Goal: Transaction & Acquisition: Purchase product/service

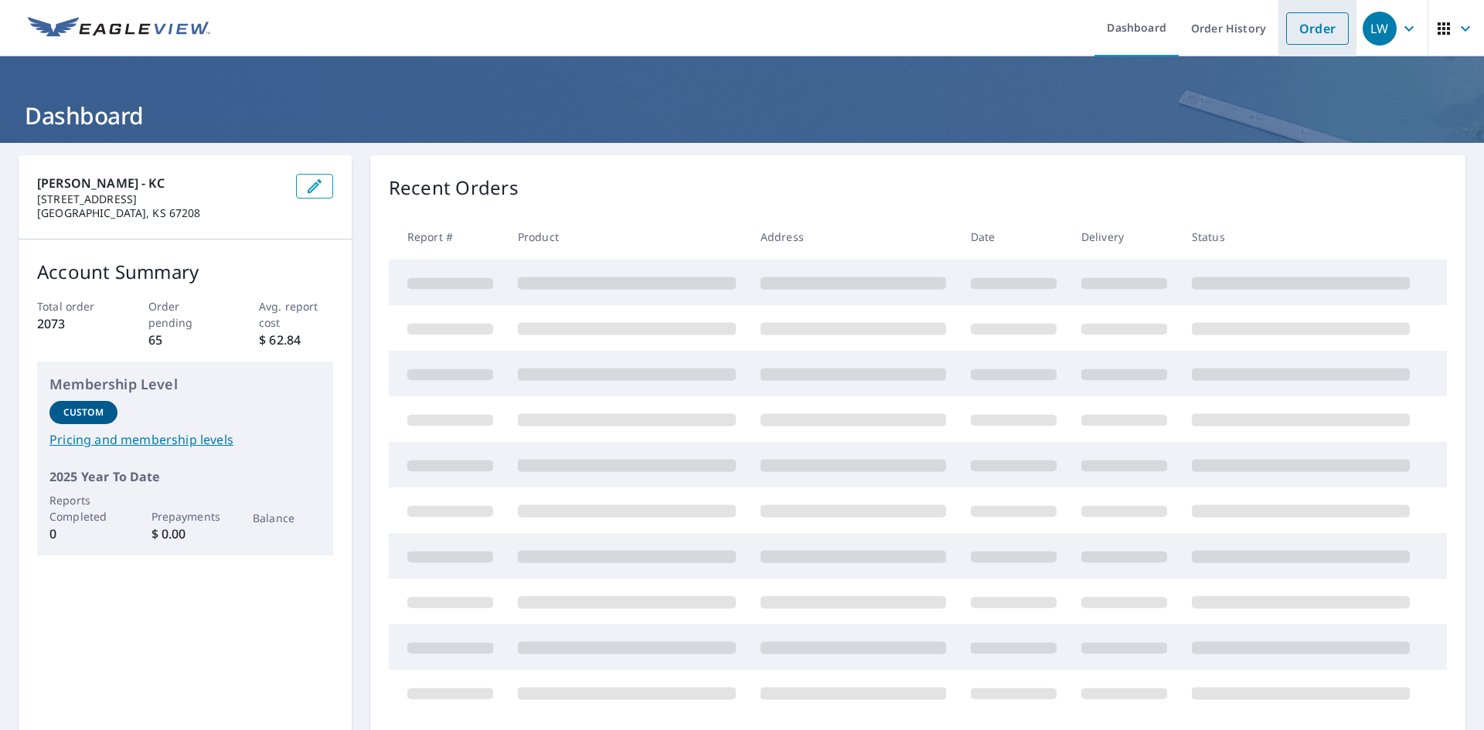
click at [1303, 27] on link "Order" at bounding box center [1317, 28] width 63 height 32
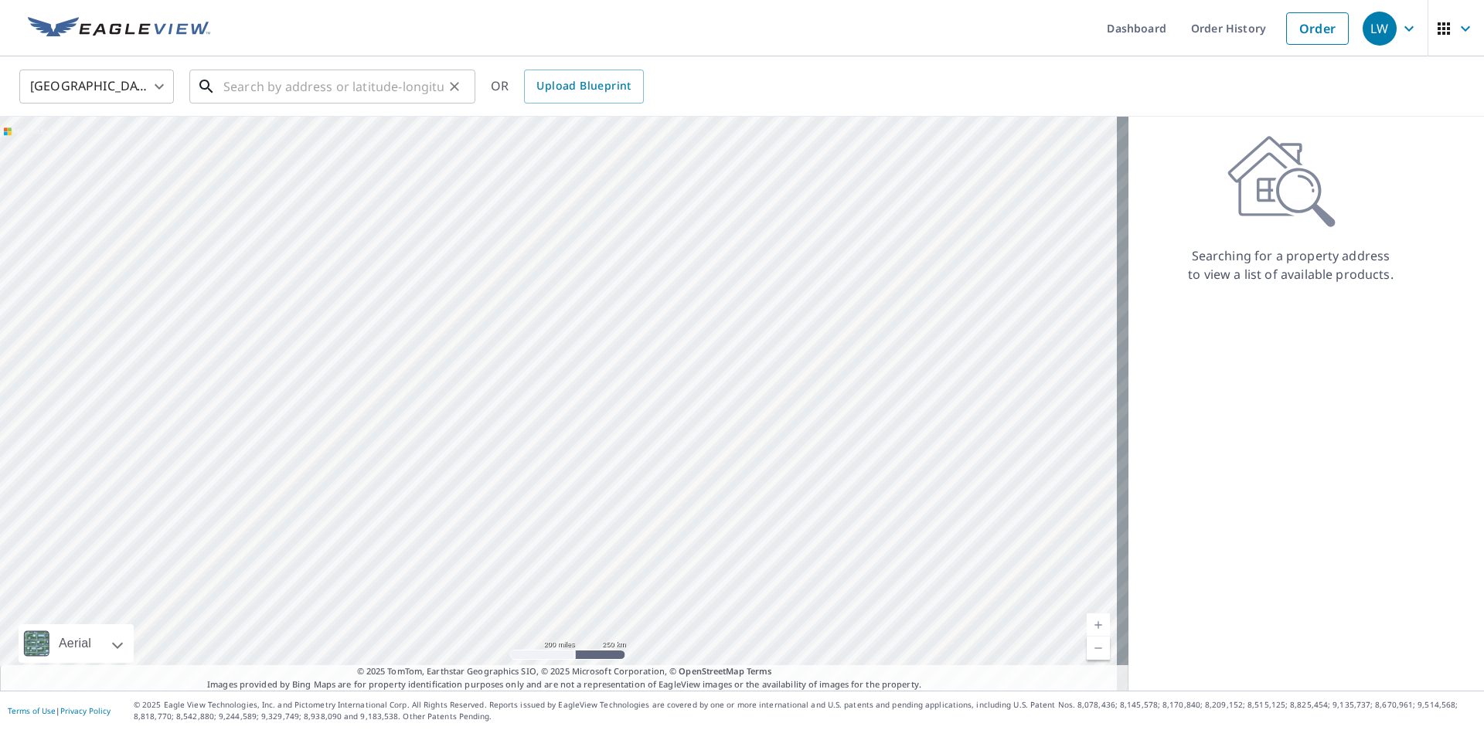
click at [326, 92] on input "text" at bounding box center [333, 86] width 220 height 43
paste input "[STREET_ADDRESS]"
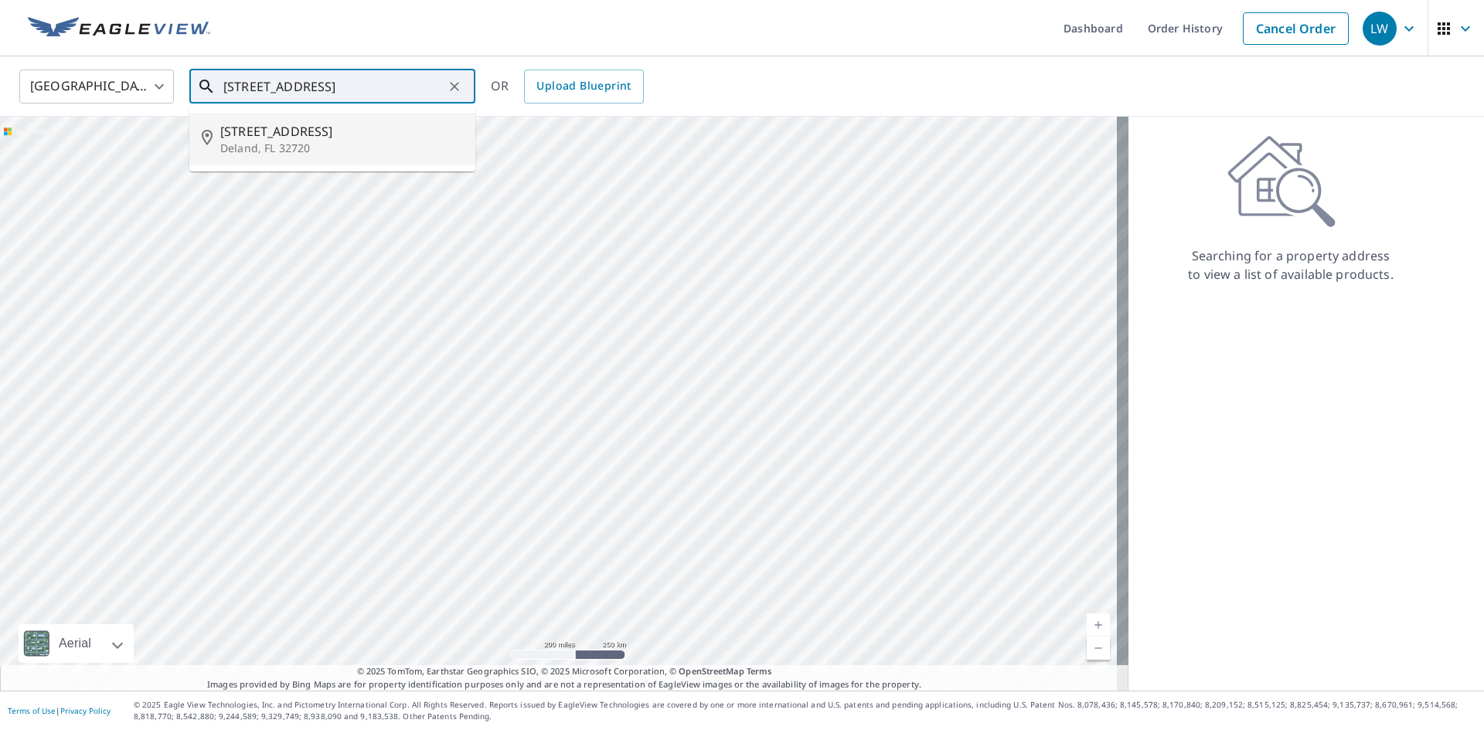
click at [304, 125] on span "[STREET_ADDRESS]" at bounding box center [341, 131] width 243 height 19
type input "[STREET_ADDRESS]"
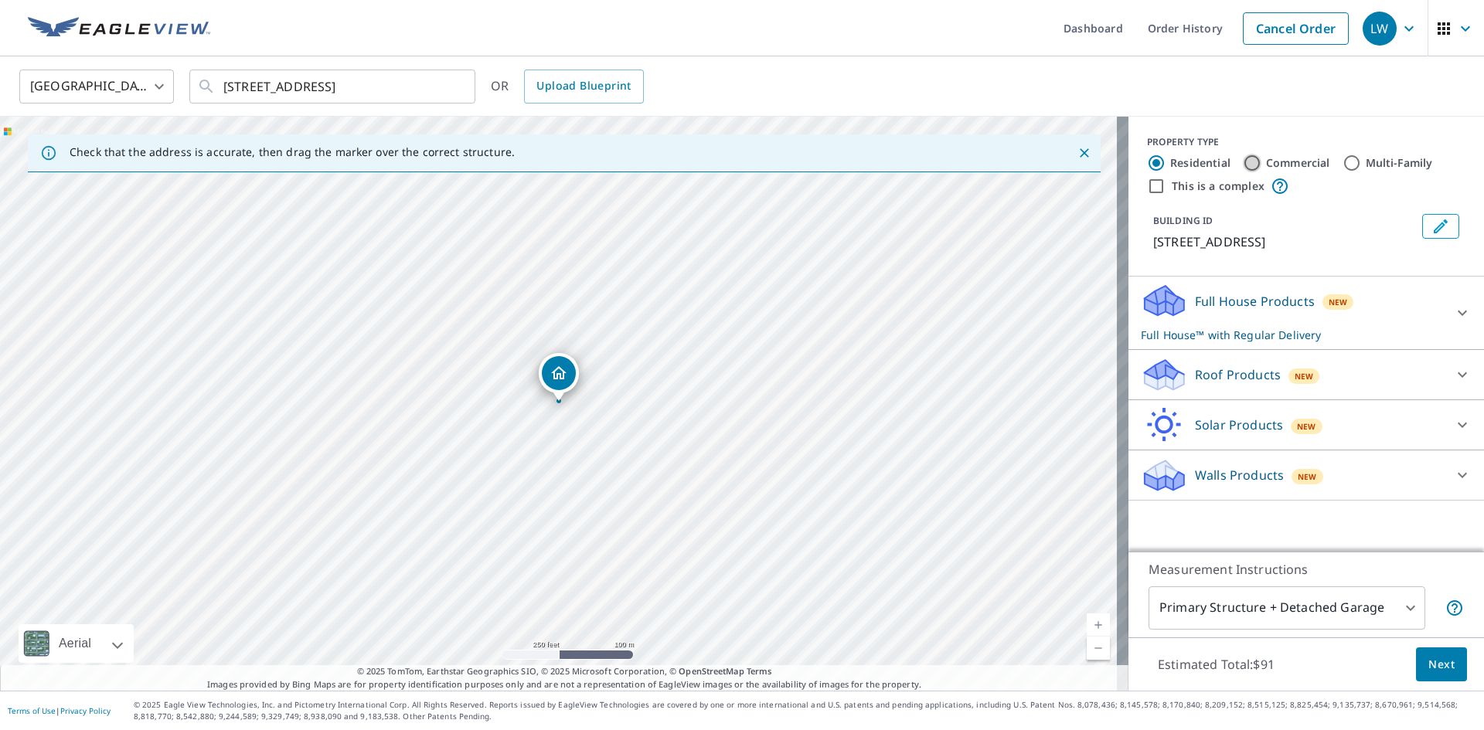
click at [1243, 162] on input "Commercial" at bounding box center [1252, 163] width 19 height 19
radio input "true"
type input "4"
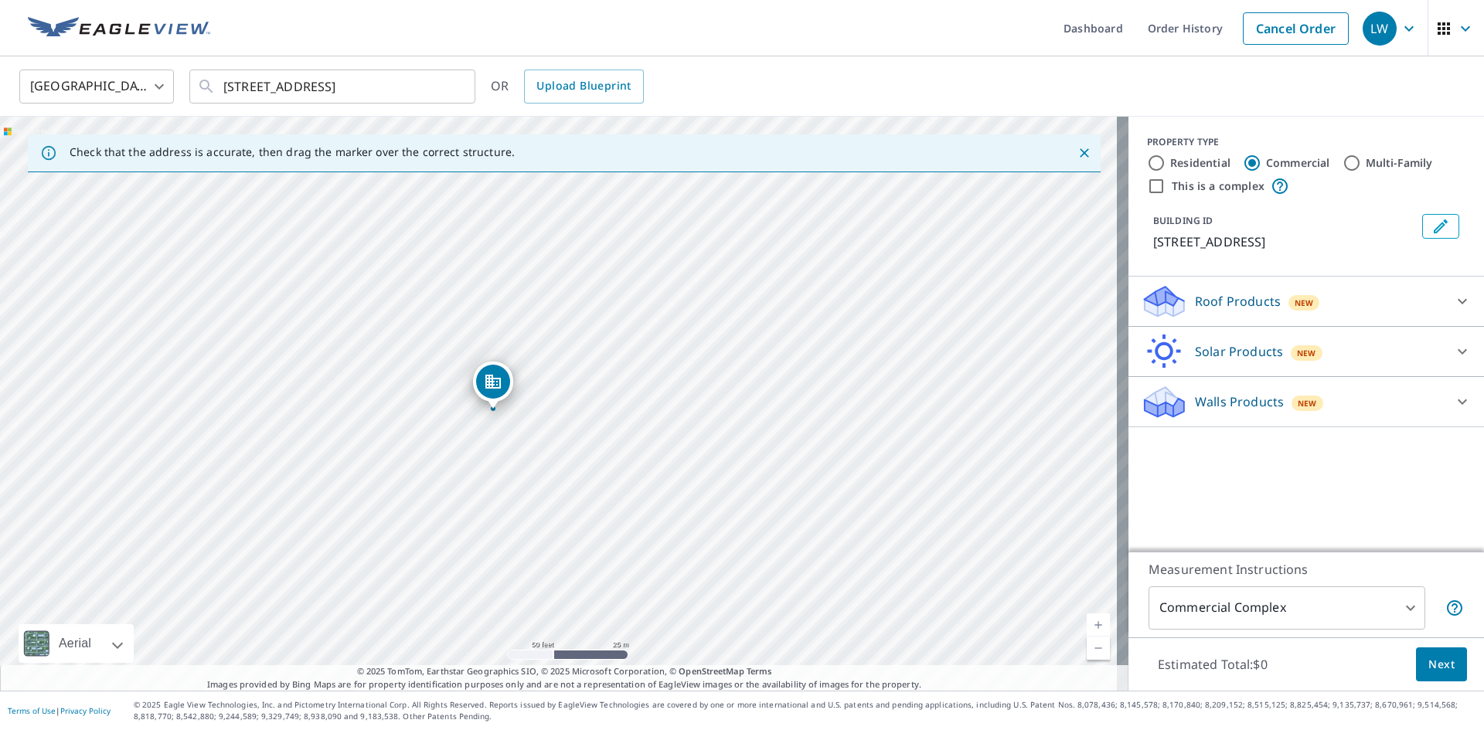
drag, startPoint x: 441, startPoint y: 406, endPoint x: 798, endPoint y: 256, distance: 387.2
click at [798, 256] on div "[STREET_ADDRESS]" at bounding box center [564, 404] width 1128 height 574
click at [1147, 186] on input "This is a complex" at bounding box center [1156, 186] width 19 height 19
checkbox input "true"
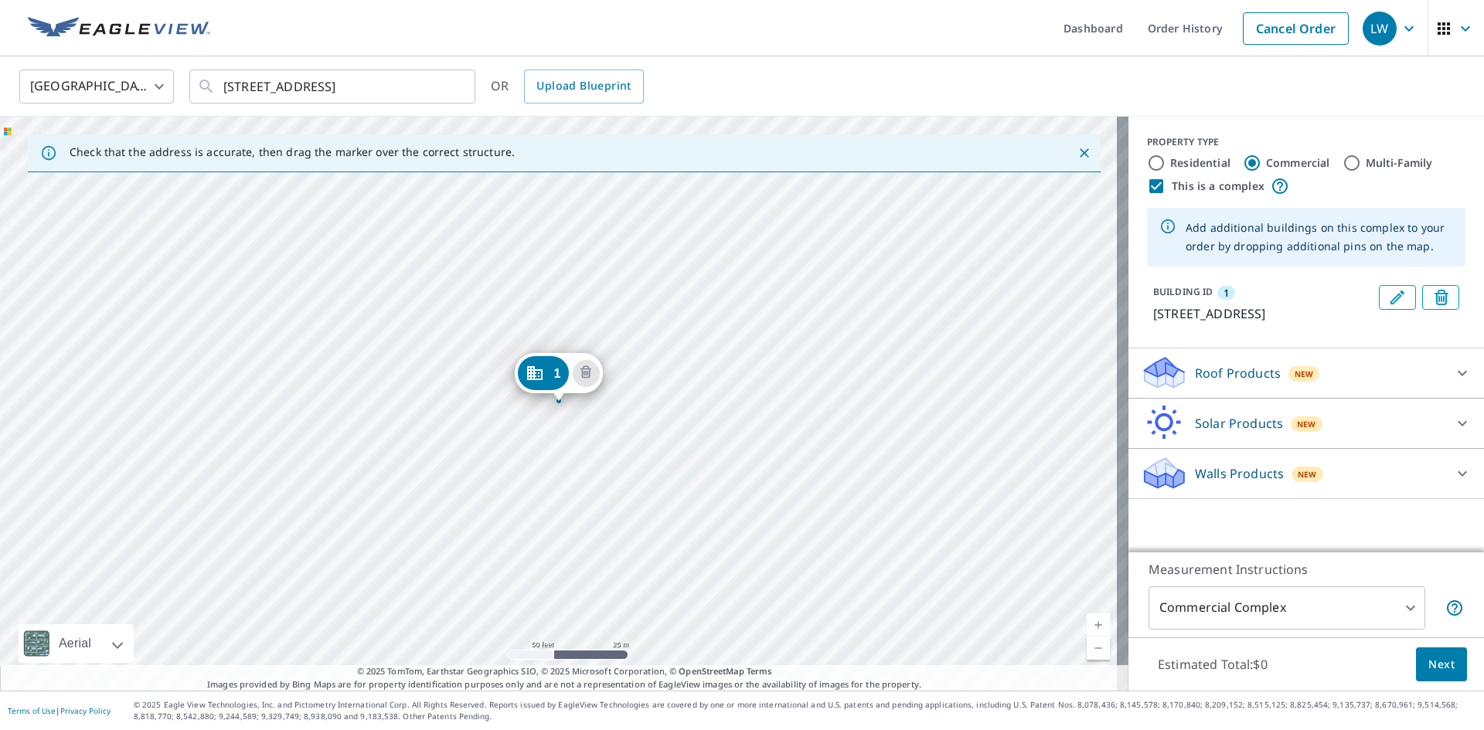
click at [481, 364] on div "1 [STREET_ADDRESS]" at bounding box center [564, 404] width 1128 height 574
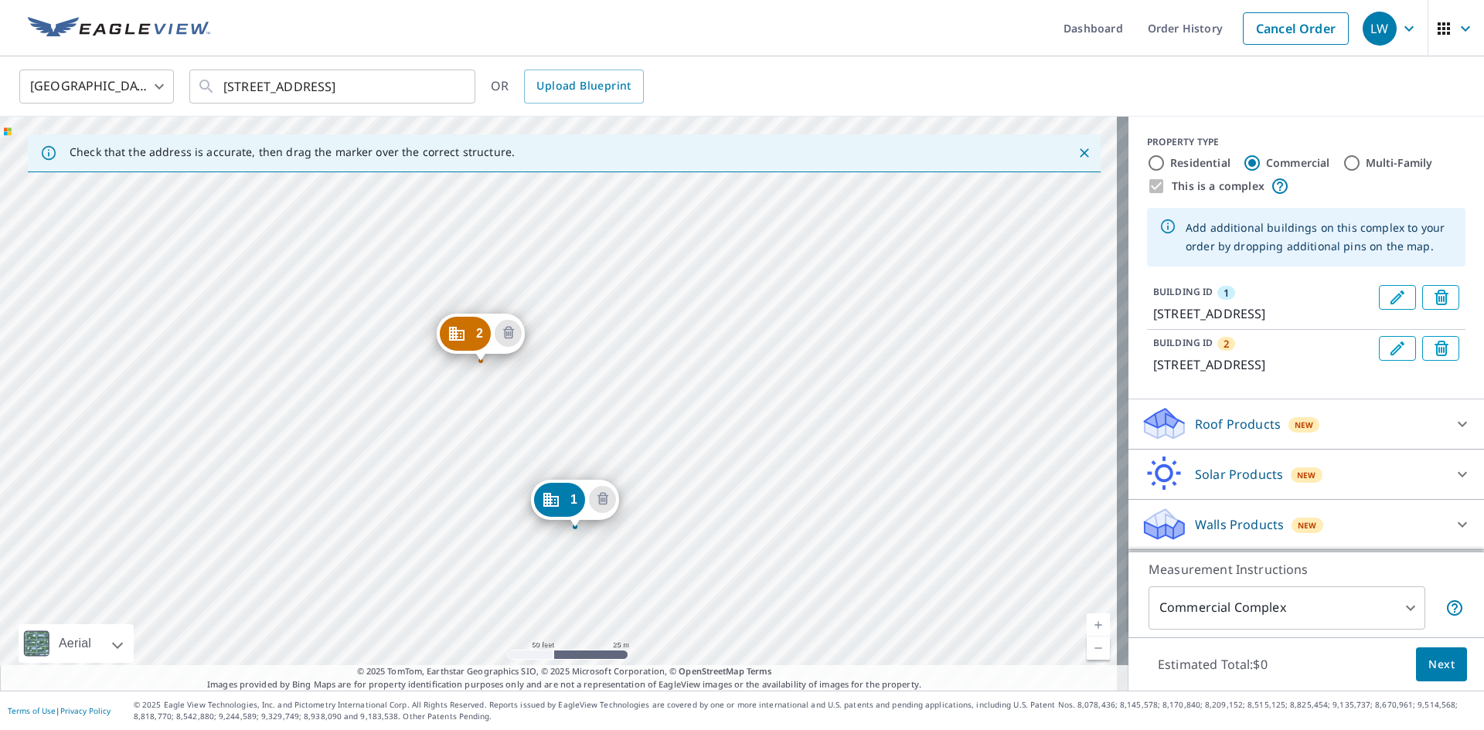
drag, startPoint x: 549, startPoint y: 373, endPoint x: 565, endPoint y: 499, distance: 127.0
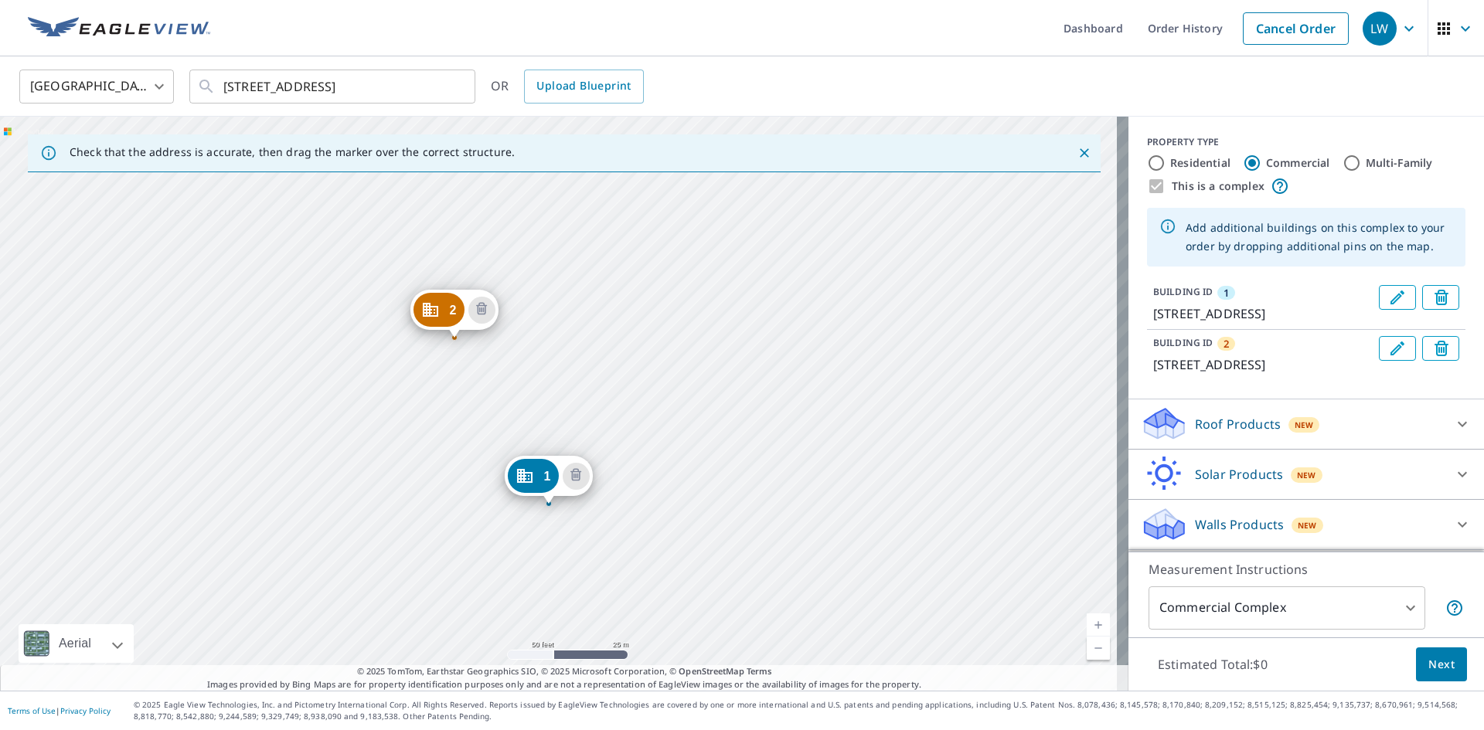
drag, startPoint x: 713, startPoint y: 332, endPoint x: 703, endPoint y: 436, distance: 104.7
click at [703, 436] on div "2 [STREET_ADDRESS] 1 [STREET_ADDRESS]" at bounding box center [564, 404] width 1128 height 574
drag, startPoint x: 536, startPoint y: 474, endPoint x: 537, endPoint y: 247, distance: 226.4
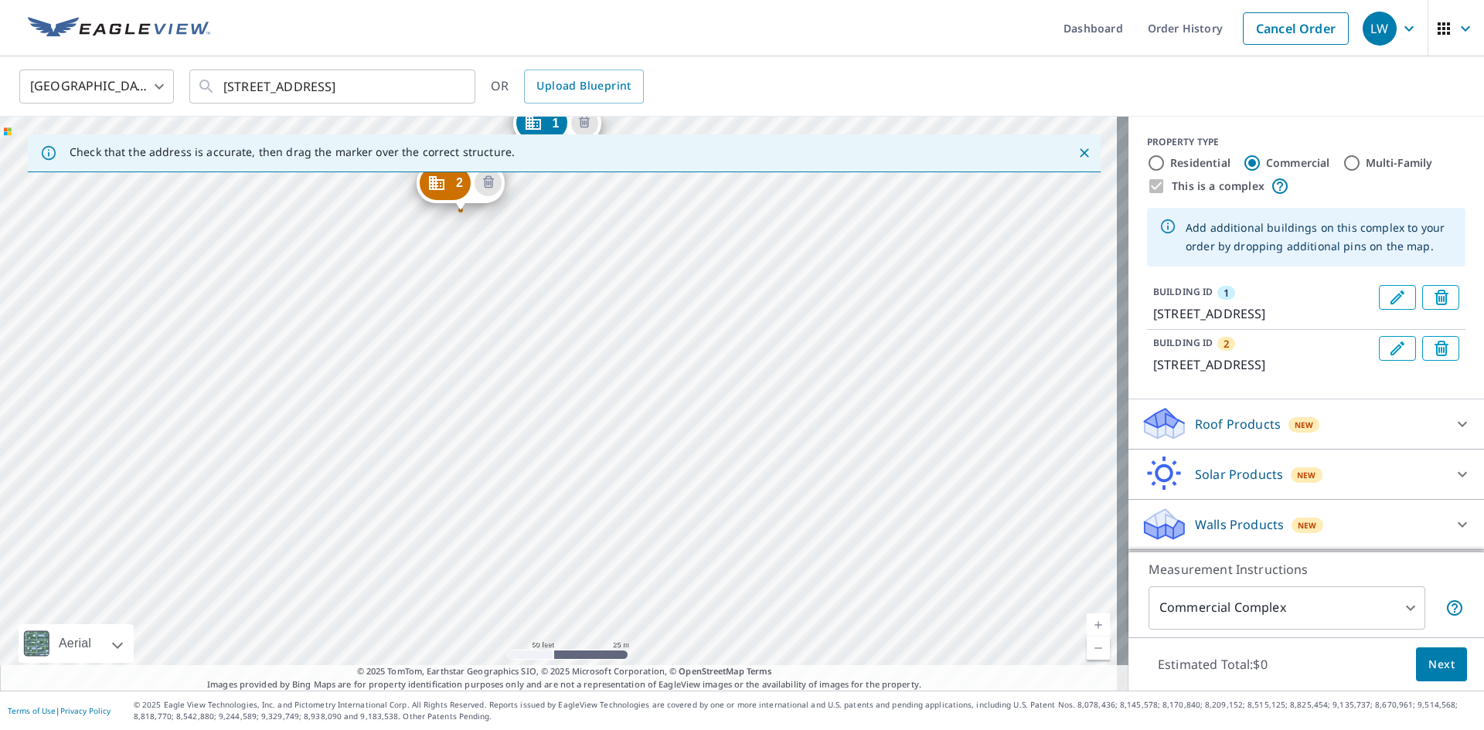
drag, startPoint x: 613, startPoint y: 502, endPoint x: 611, endPoint y: 250, distance: 251.2
click at [611, 250] on div "2 [STREET_ADDRESS] 1 [STREET_ADDRESS]" at bounding box center [564, 404] width 1128 height 574
click at [556, 374] on div "2 [STREET_ADDRESS] 1 [STREET_ADDRESS]" at bounding box center [564, 404] width 1128 height 574
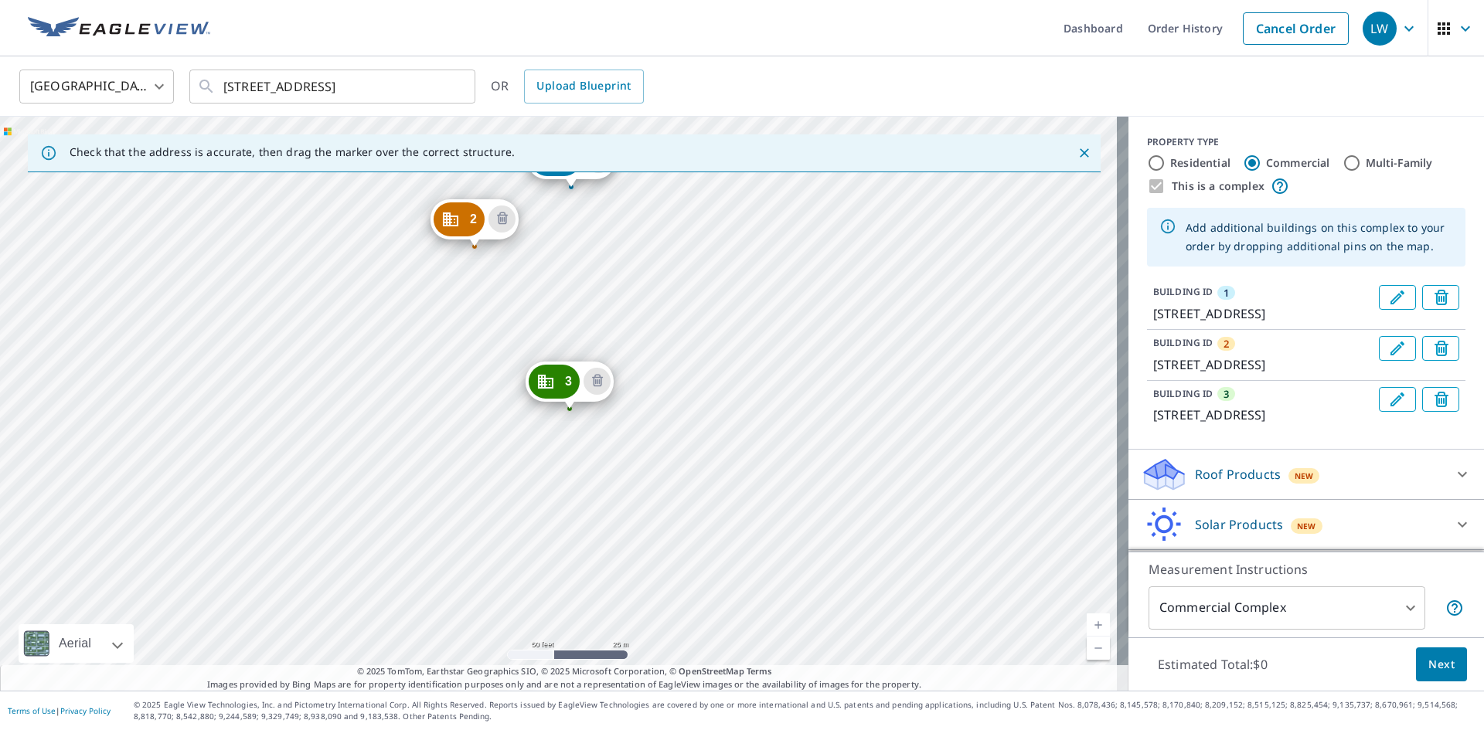
drag, startPoint x: 714, startPoint y: 467, endPoint x: 726, endPoint y: 253, distance: 214.4
click at [726, 253] on div "2 [STREET_ADDRESS] 3 [STREET_ADDRESS] 1 [STREET_ADDRESS]" at bounding box center [564, 404] width 1128 height 574
click at [547, 268] on div "2 [STREET_ADDRESS] 3 [STREET_ADDRESS] 1 [STREET_ADDRESS]" at bounding box center [564, 404] width 1128 height 574
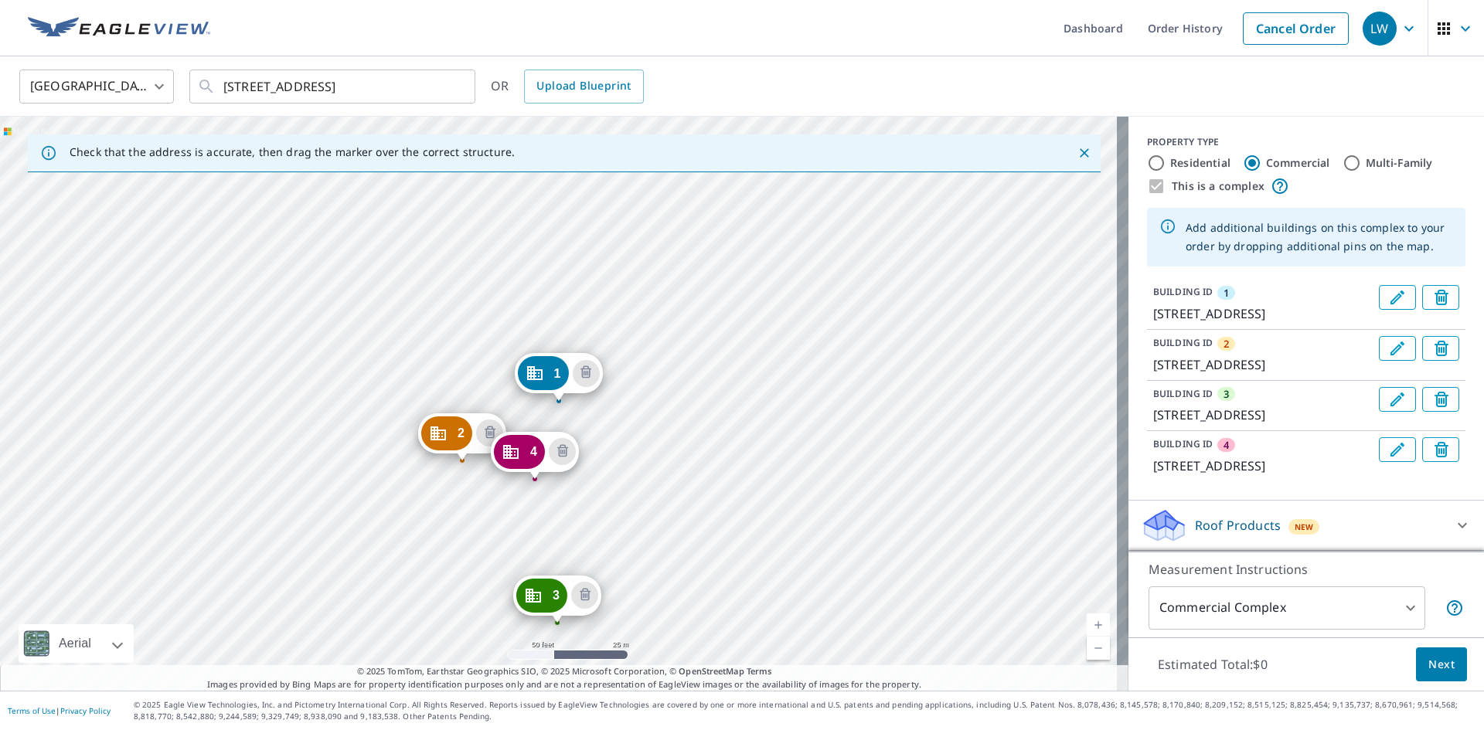
click at [1181, 517] on div "Roof Products New" at bounding box center [1292, 526] width 303 height 36
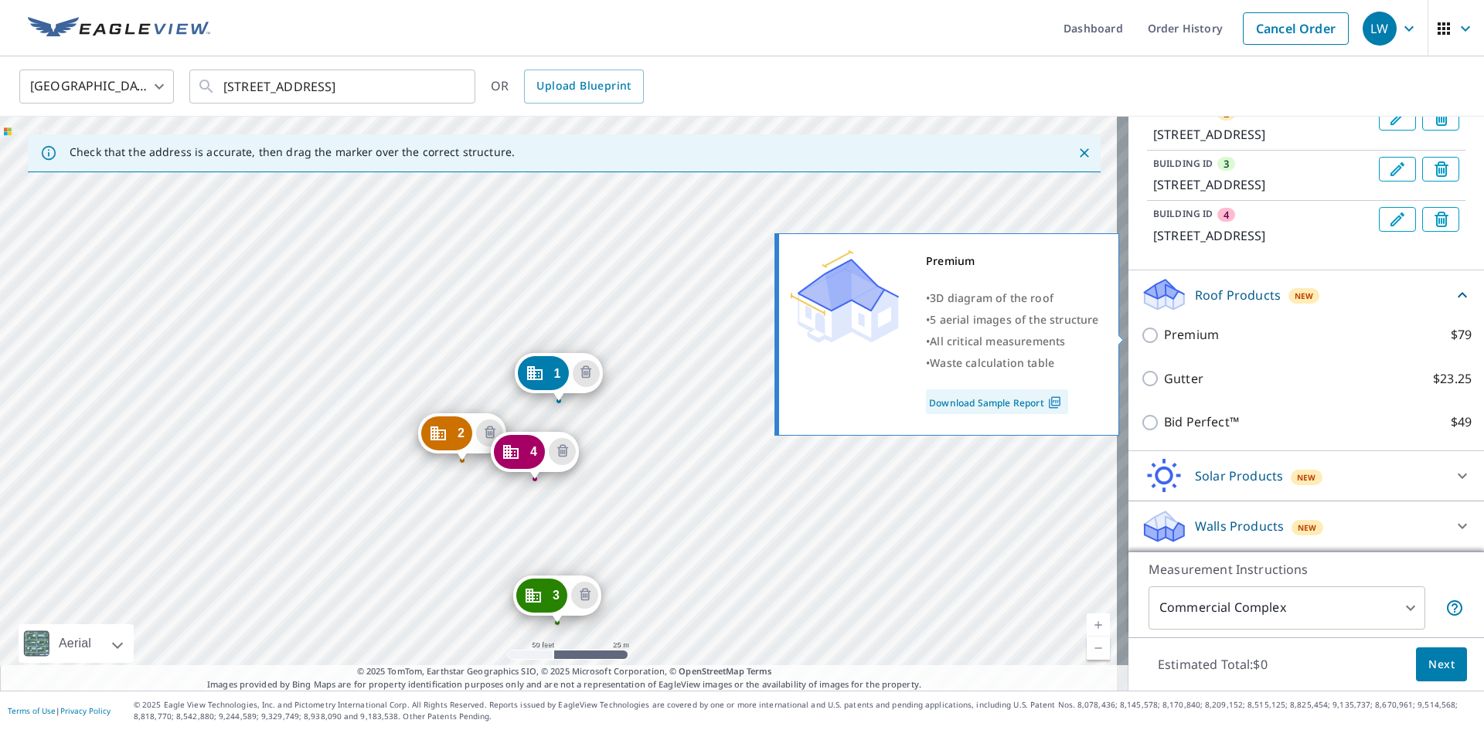
click at [1141, 343] on input "Premium $79" at bounding box center [1152, 335] width 23 height 19
checkbox input "true"
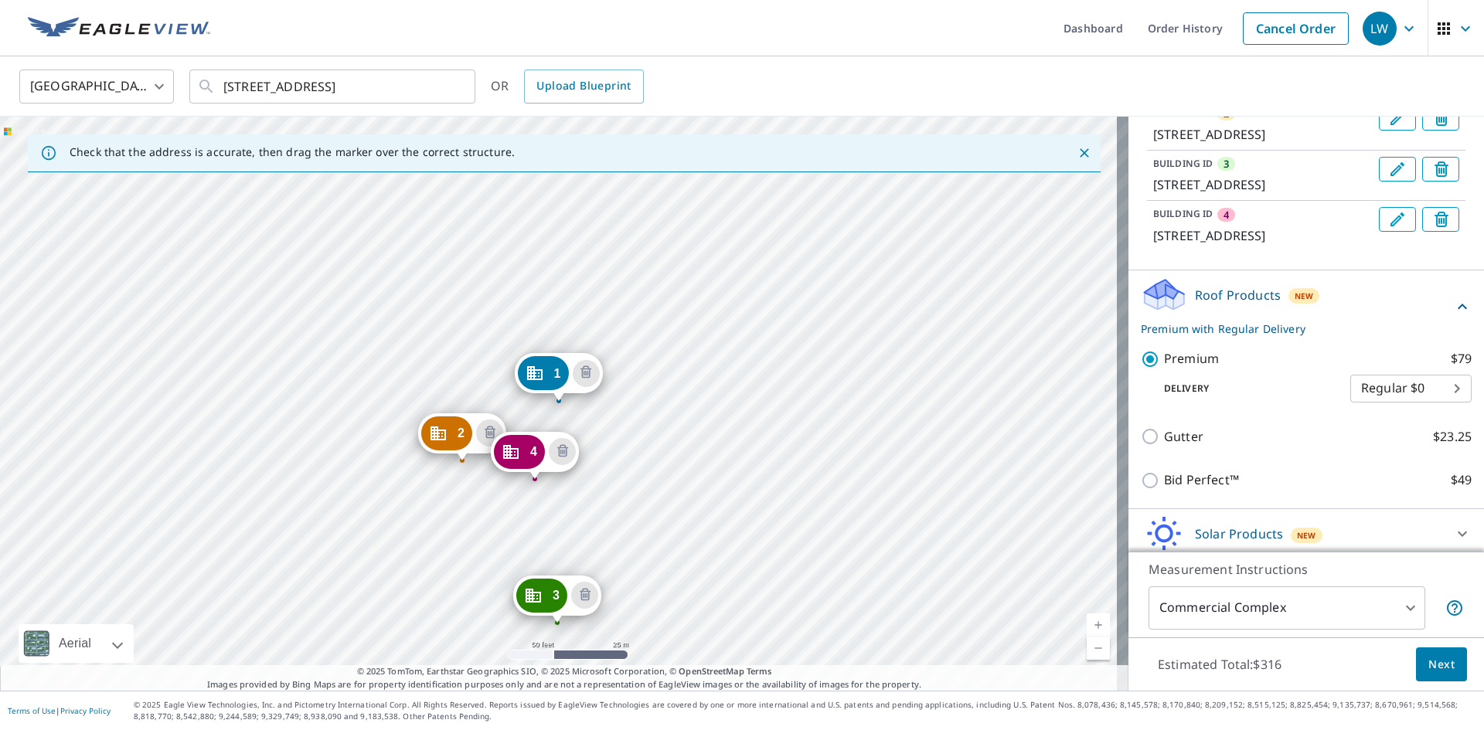
click at [1441, 663] on span "Next" at bounding box center [1441, 664] width 26 height 19
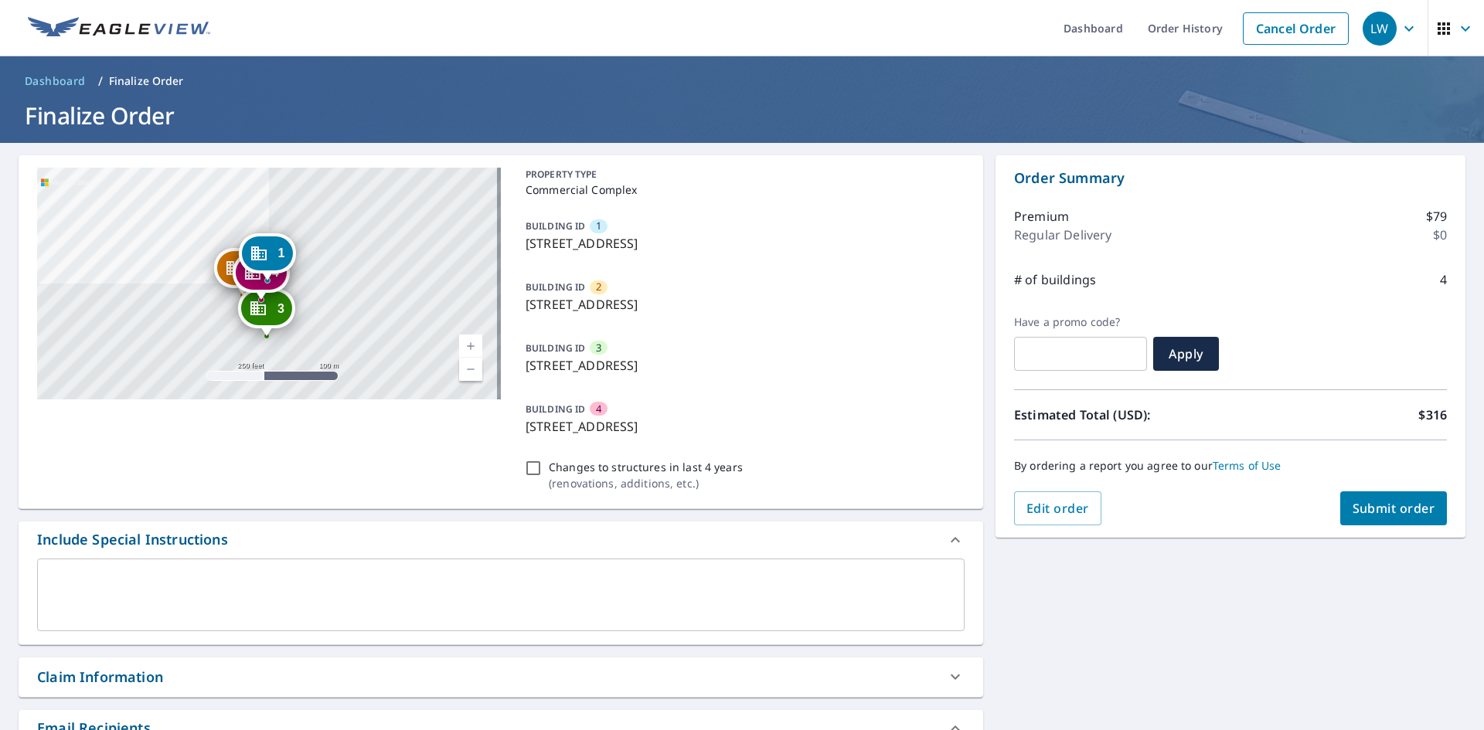
scroll to position [257, 0]
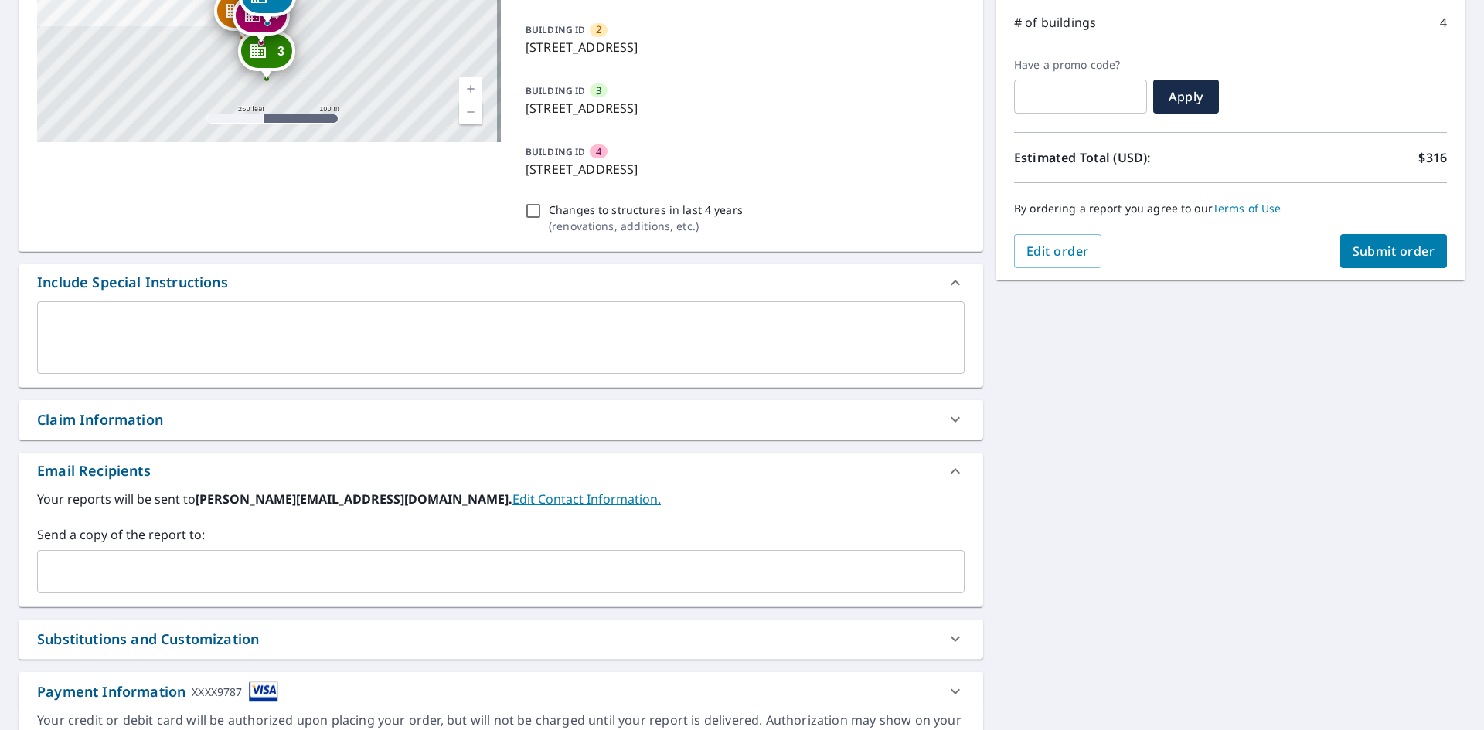
click at [80, 337] on textarea at bounding box center [501, 337] width 906 height 44
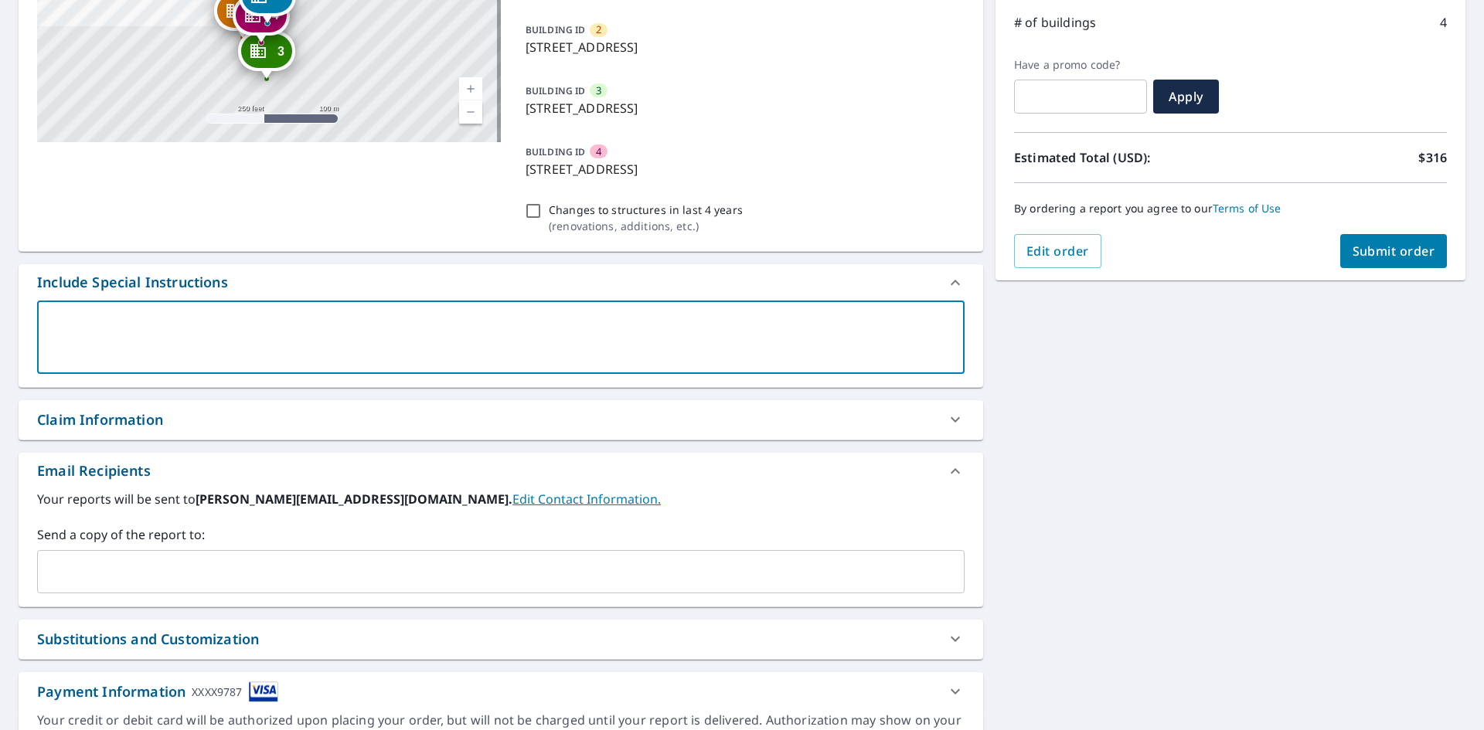
type textarea "A"
type textarea "x"
checkbox input "true"
type textarea "Al"
type textarea "x"
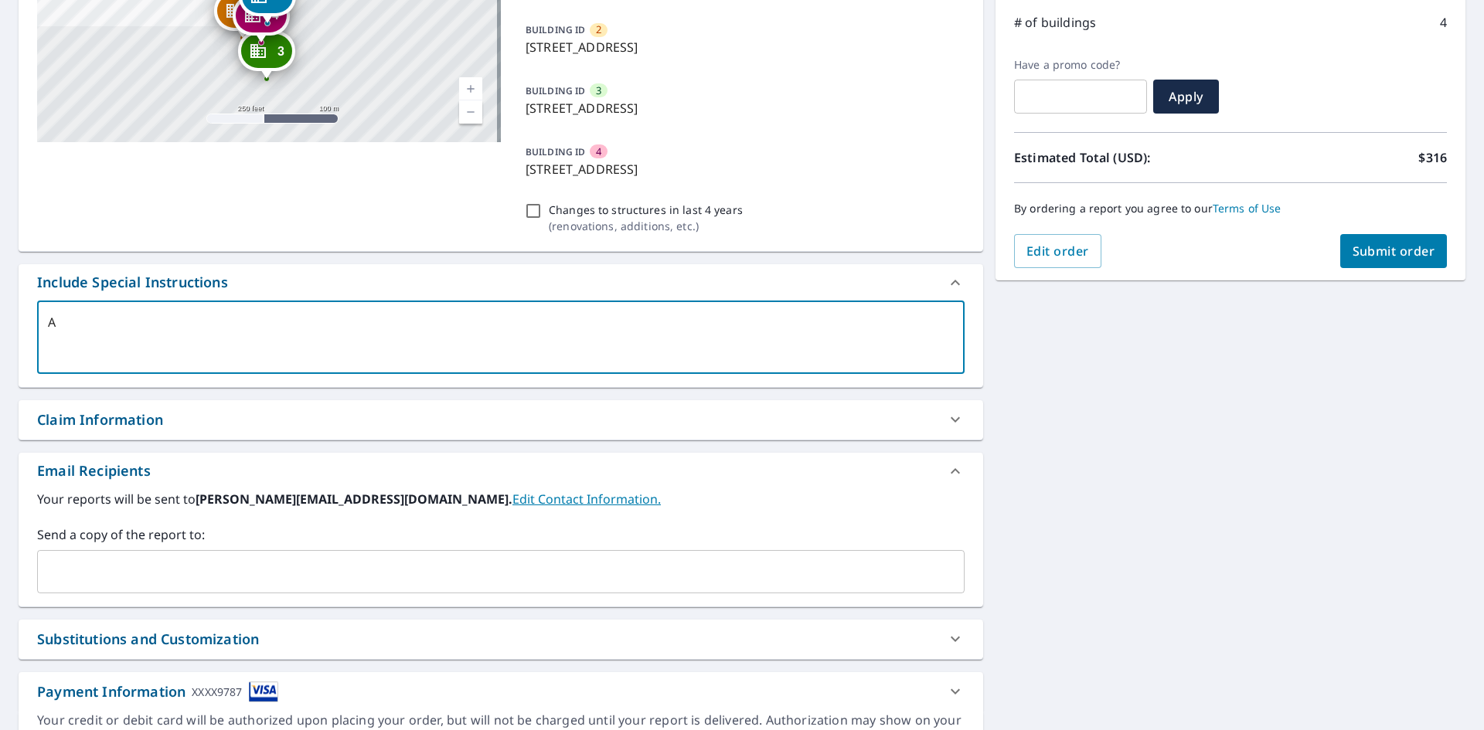
checkbox input "true"
type textarea "All"
type textarea "x"
checkbox input "true"
type textarea "All"
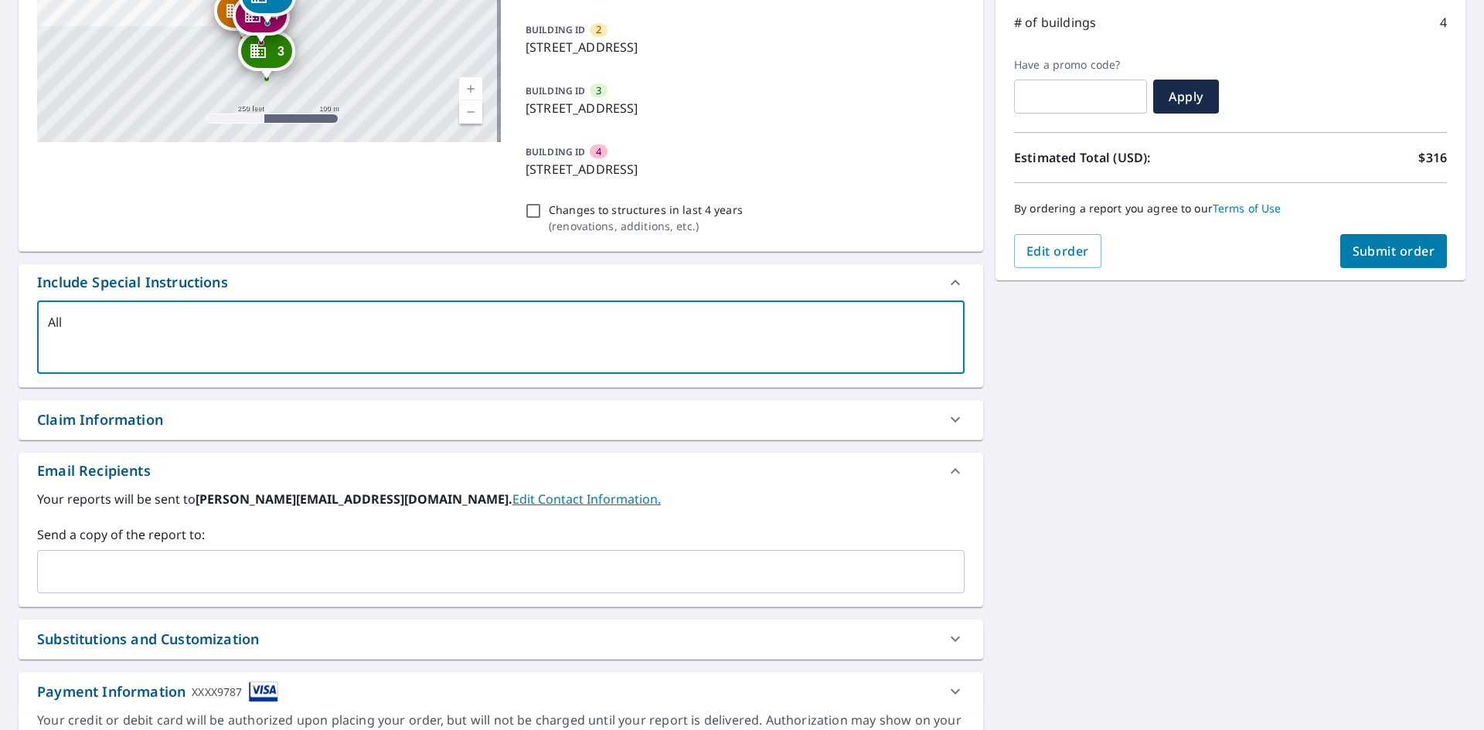
type textarea "x"
checkbox input "true"
type textarea "All r"
type textarea "x"
checkbox input "true"
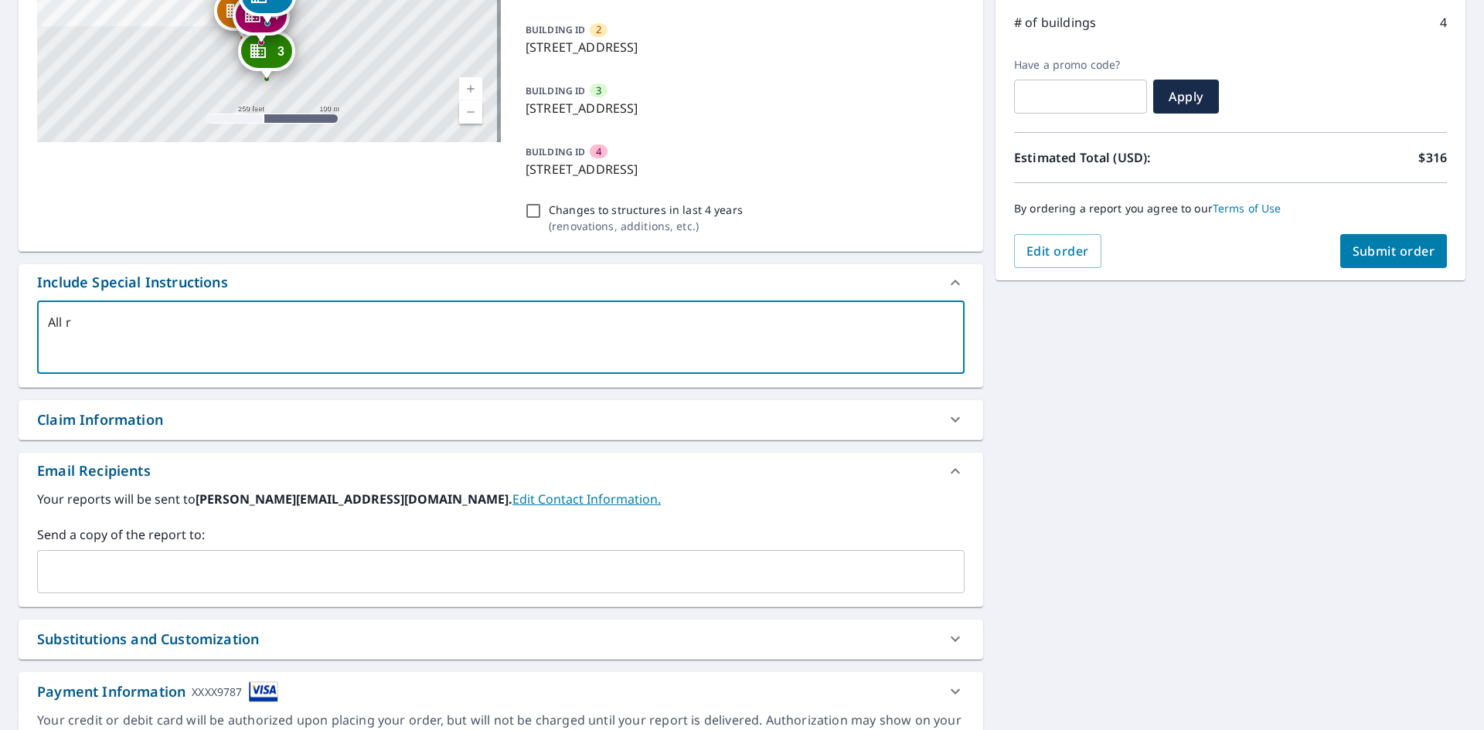
type textarea "All ro"
type textarea "x"
checkbox input "true"
type textarea "All roo"
type textarea "x"
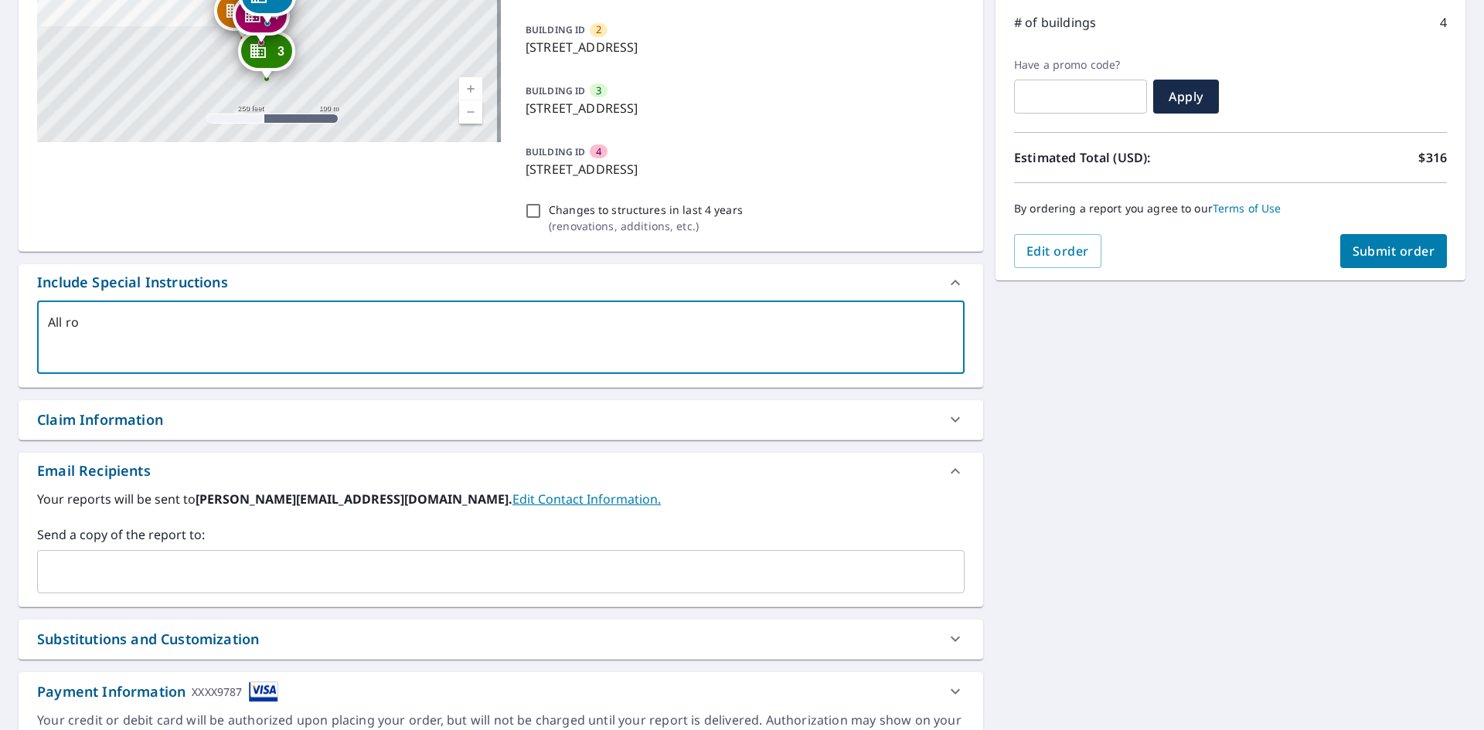
checkbox input "true"
type textarea "All roof"
type textarea "x"
checkbox input "true"
type textarea "All roofs"
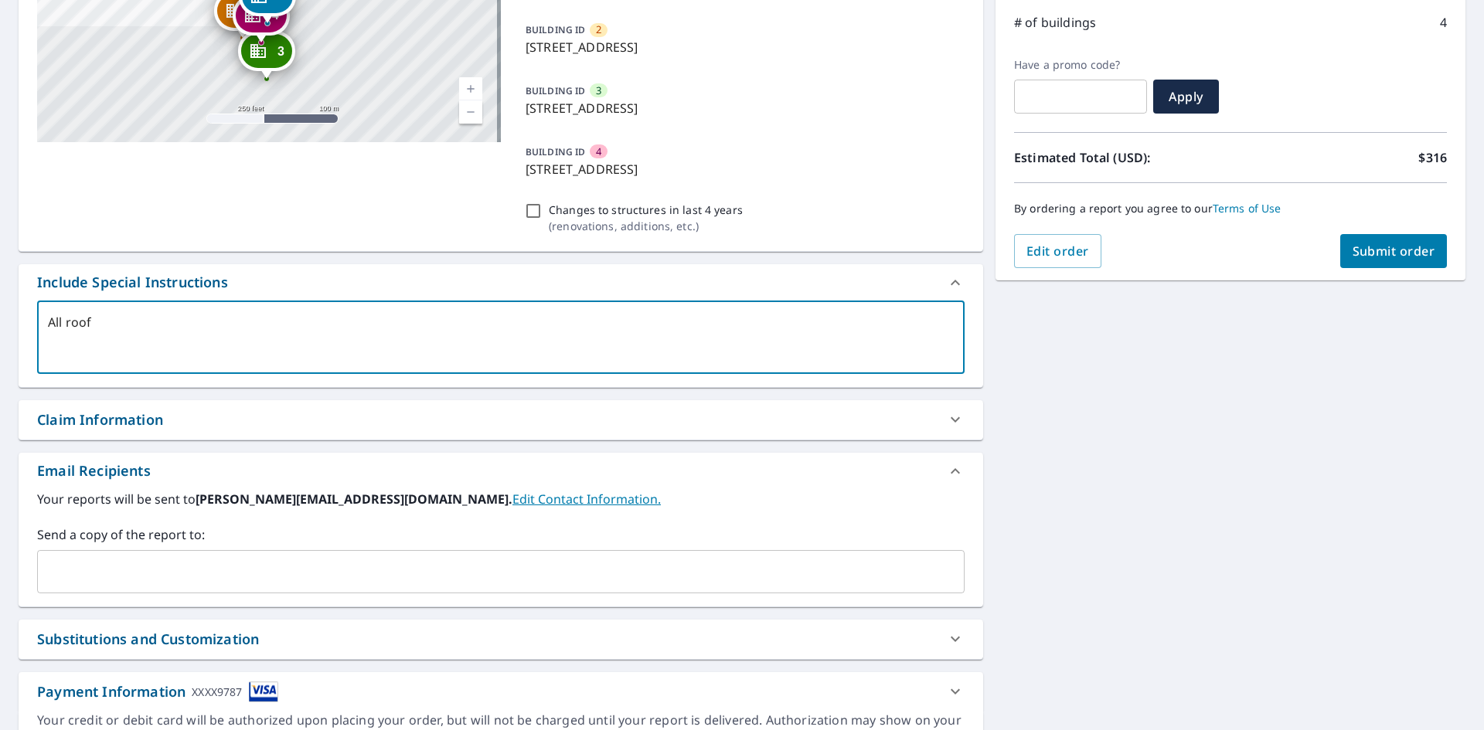
type textarea "x"
checkbox input "true"
type textarea "All roofs"
type textarea "x"
checkbox input "true"
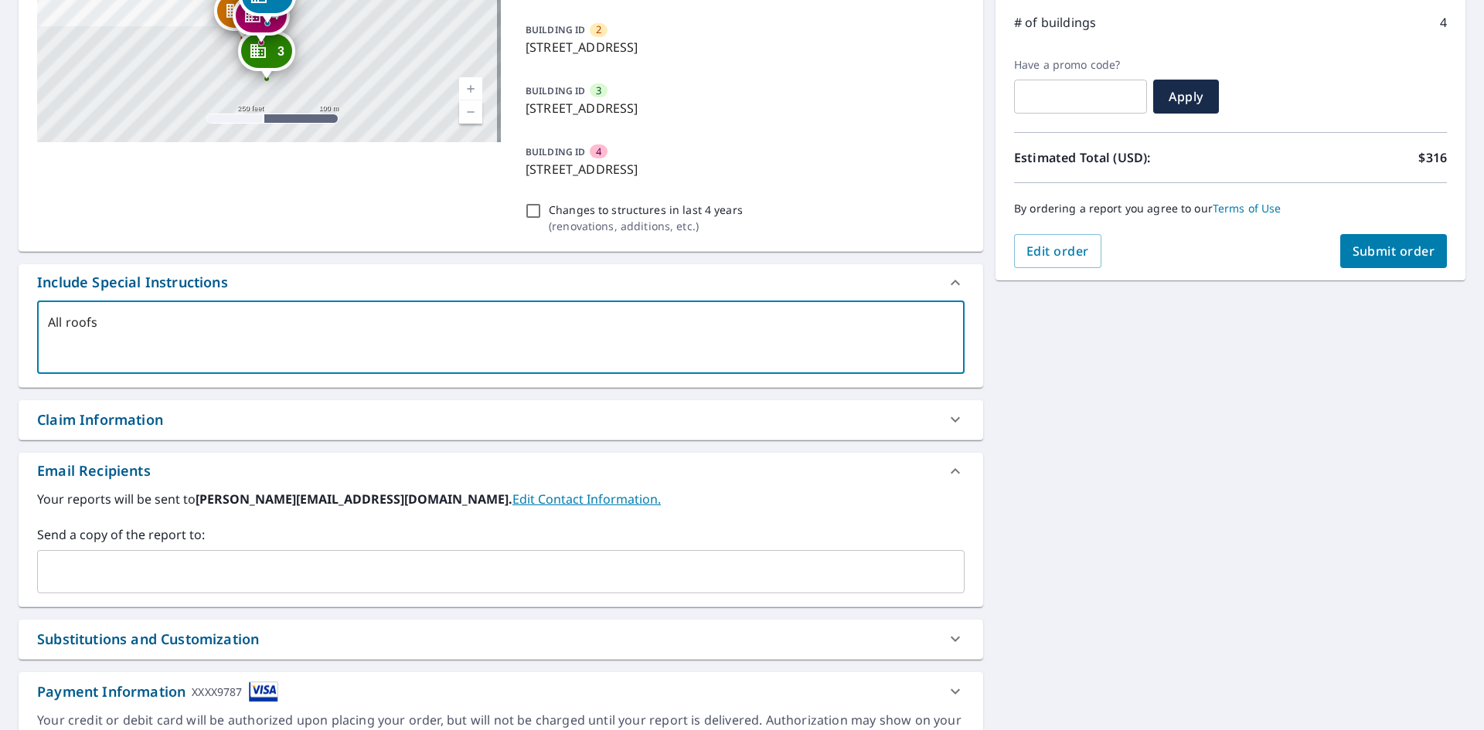
type textarea "All roofs"
type textarea "x"
checkbox input "true"
type textarea "All roof"
type textarea "x"
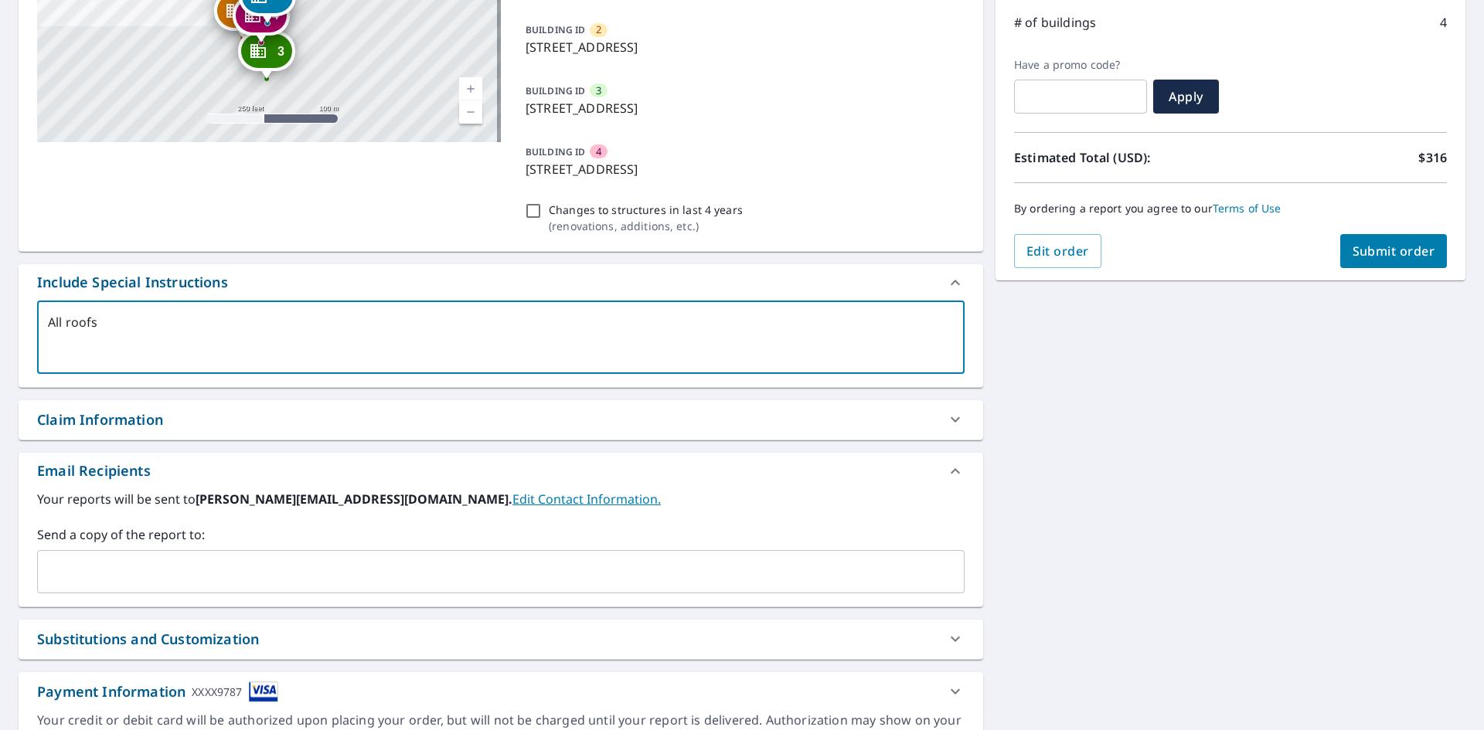
checkbox input "true"
type textarea "All roo"
type textarea "x"
checkbox input "true"
type textarea "All ro"
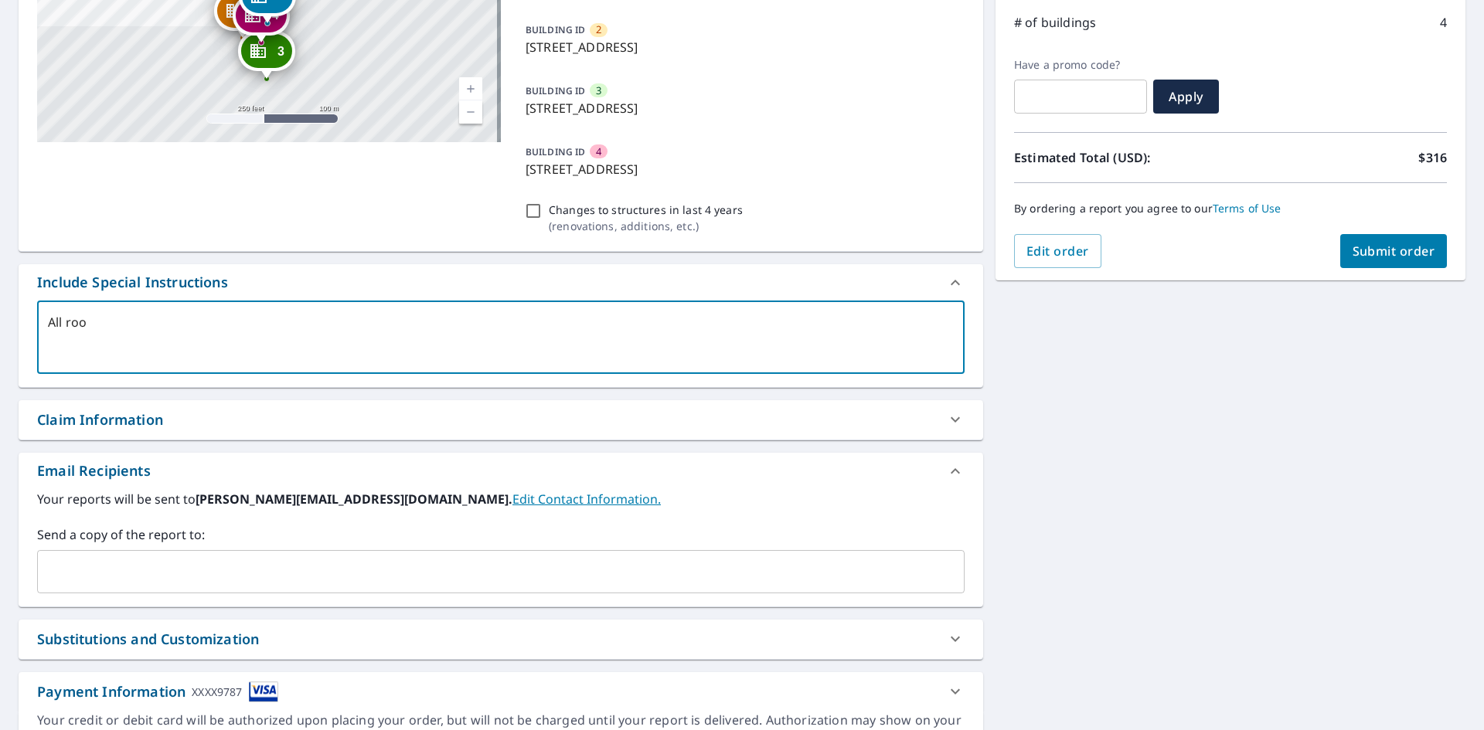
type textarea "x"
checkbox input "true"
type textarea "All r"
type textarea "x"
checkbox input "true"
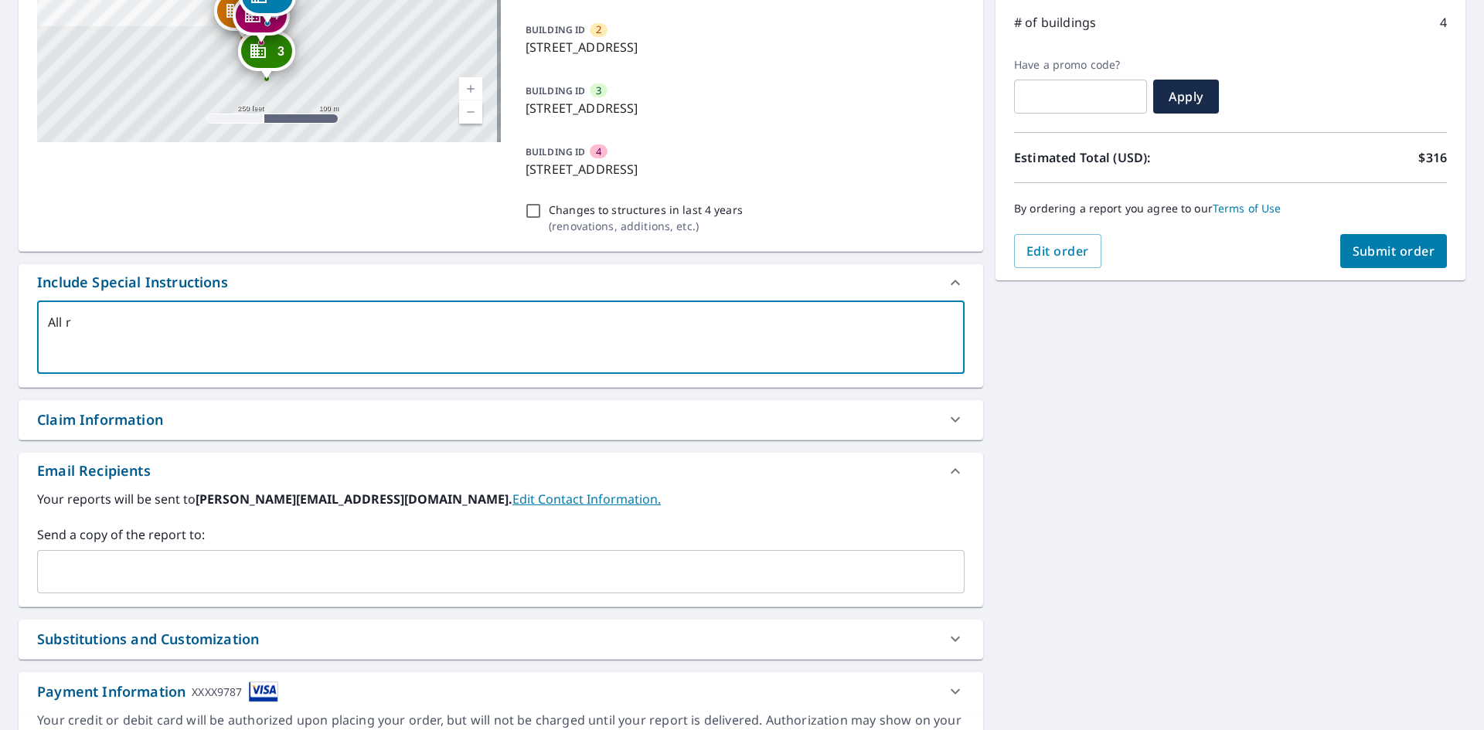
type textarea "All"
type textarea "x"
checkbox input "true"
type textarea "All"
type textarea "x"
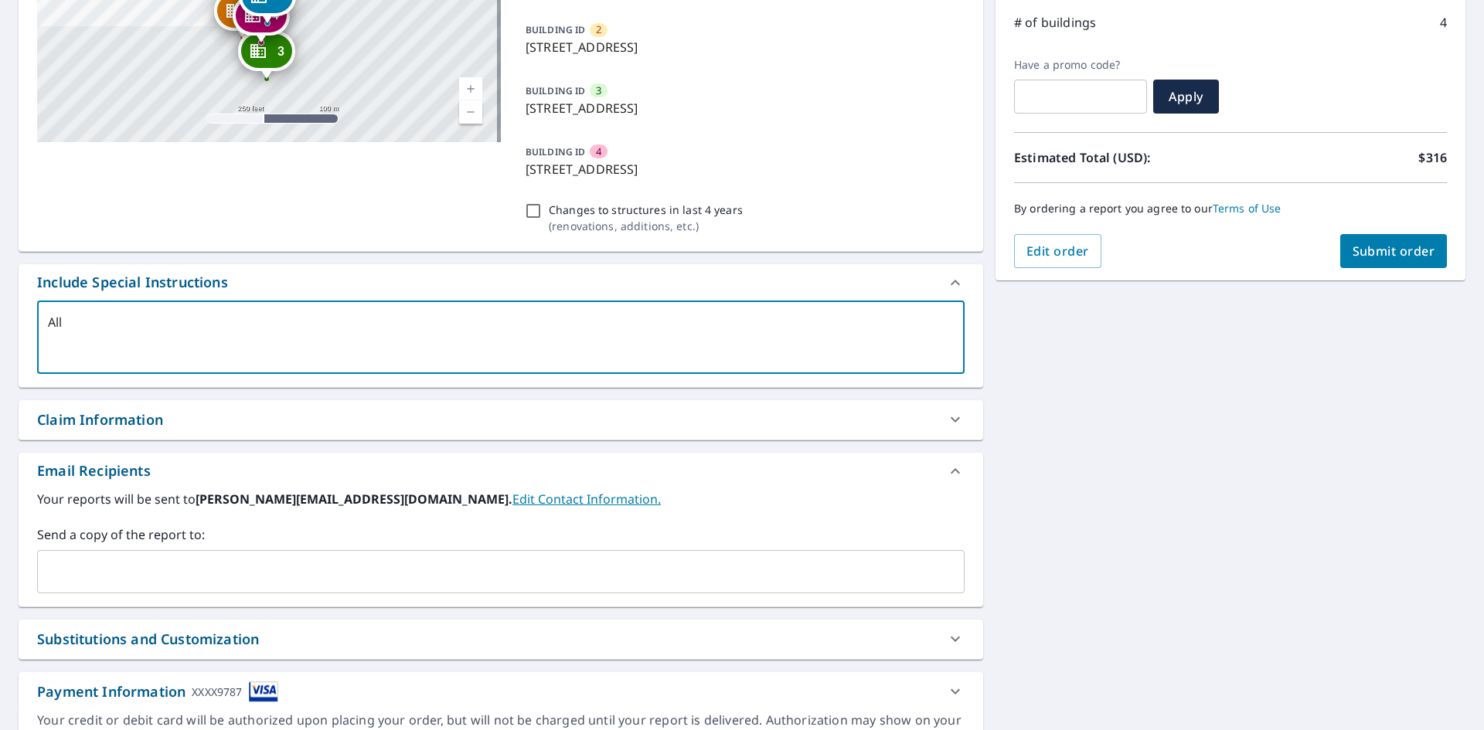
checkbox input "true"
type textarea "Al"
type textarea "x"
checkbox input "true"
type textarea "A"
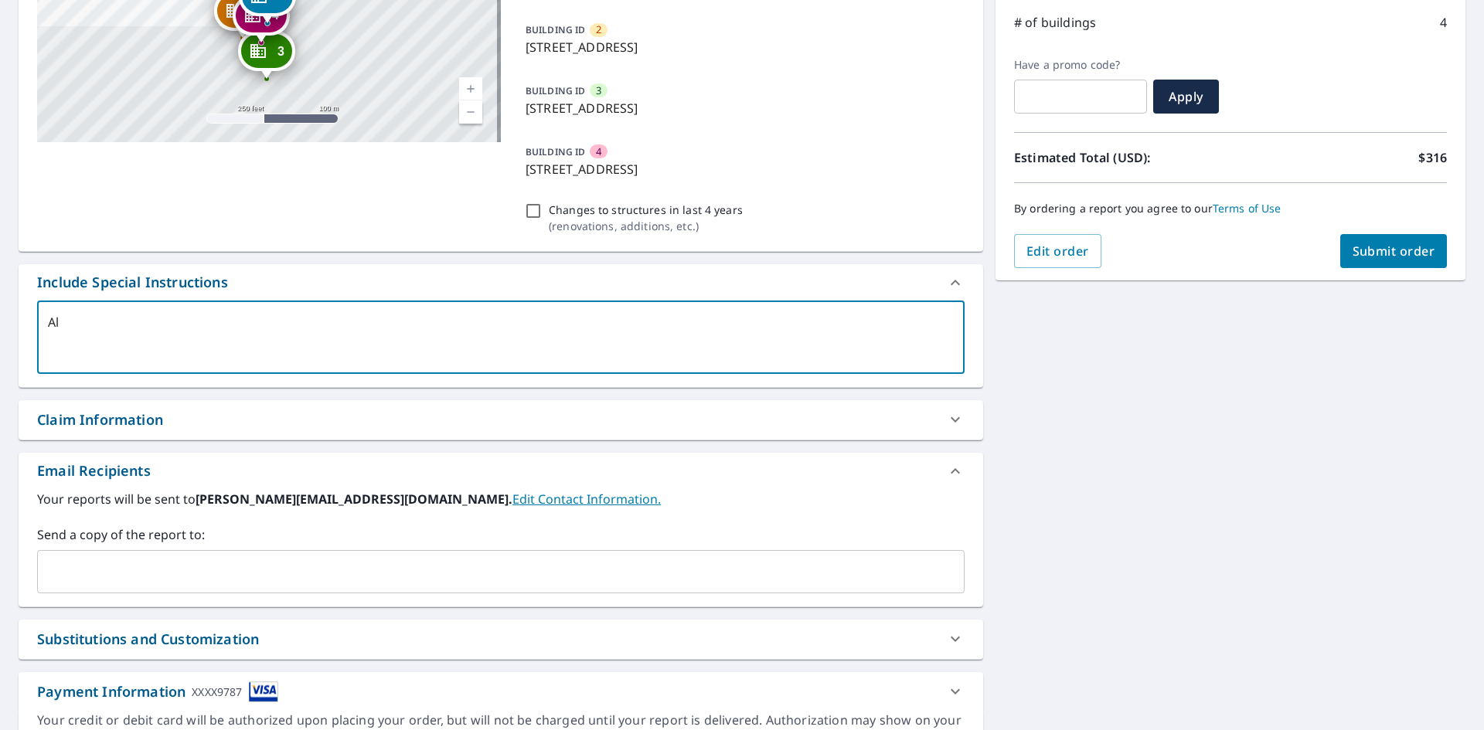
type textarea "x"
checkbox input "true"
click at [120, 564] on input "text" at bounding box center [489, 571] width 890 height 29
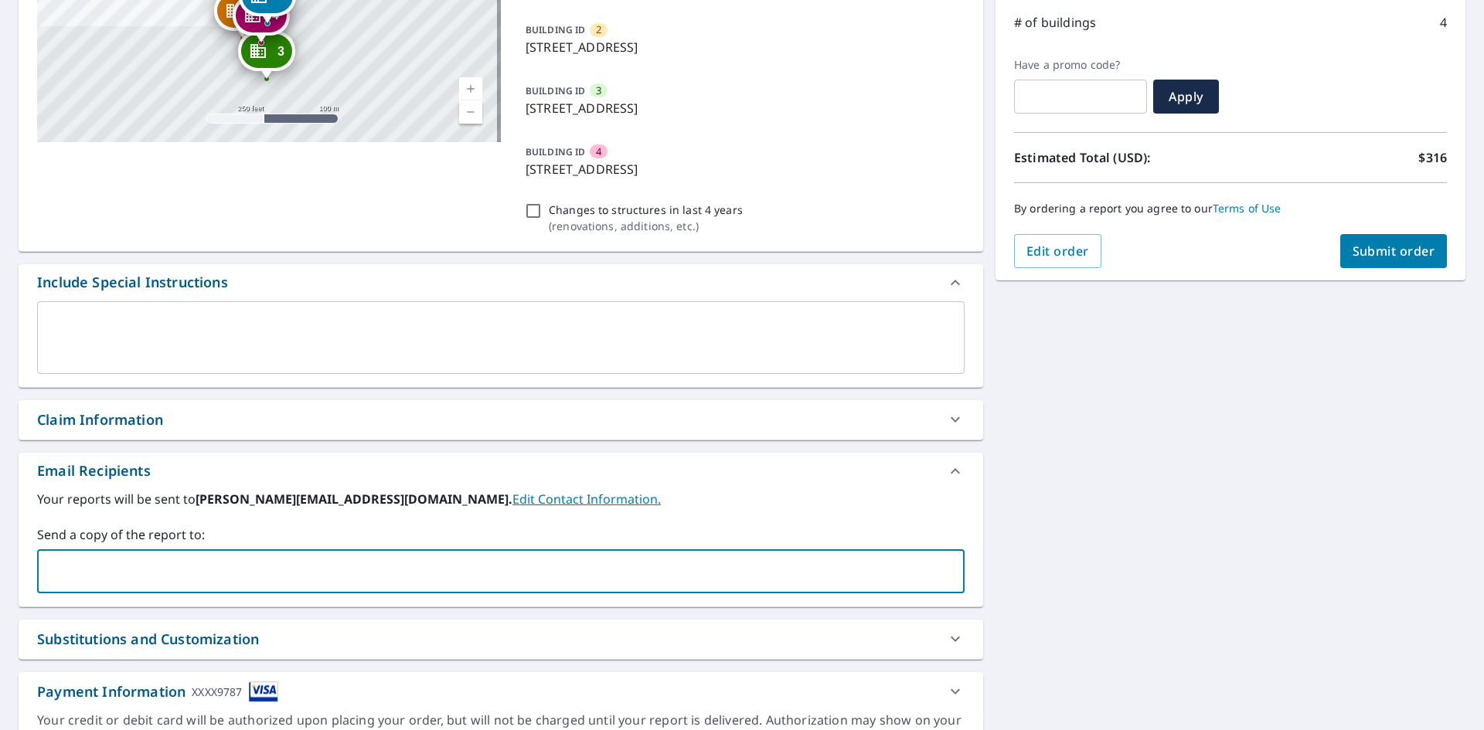
type input "[PERSON_NAME][EMAIL_ADDRESS][DOMAIN_NAME]"
checkbox input "true"
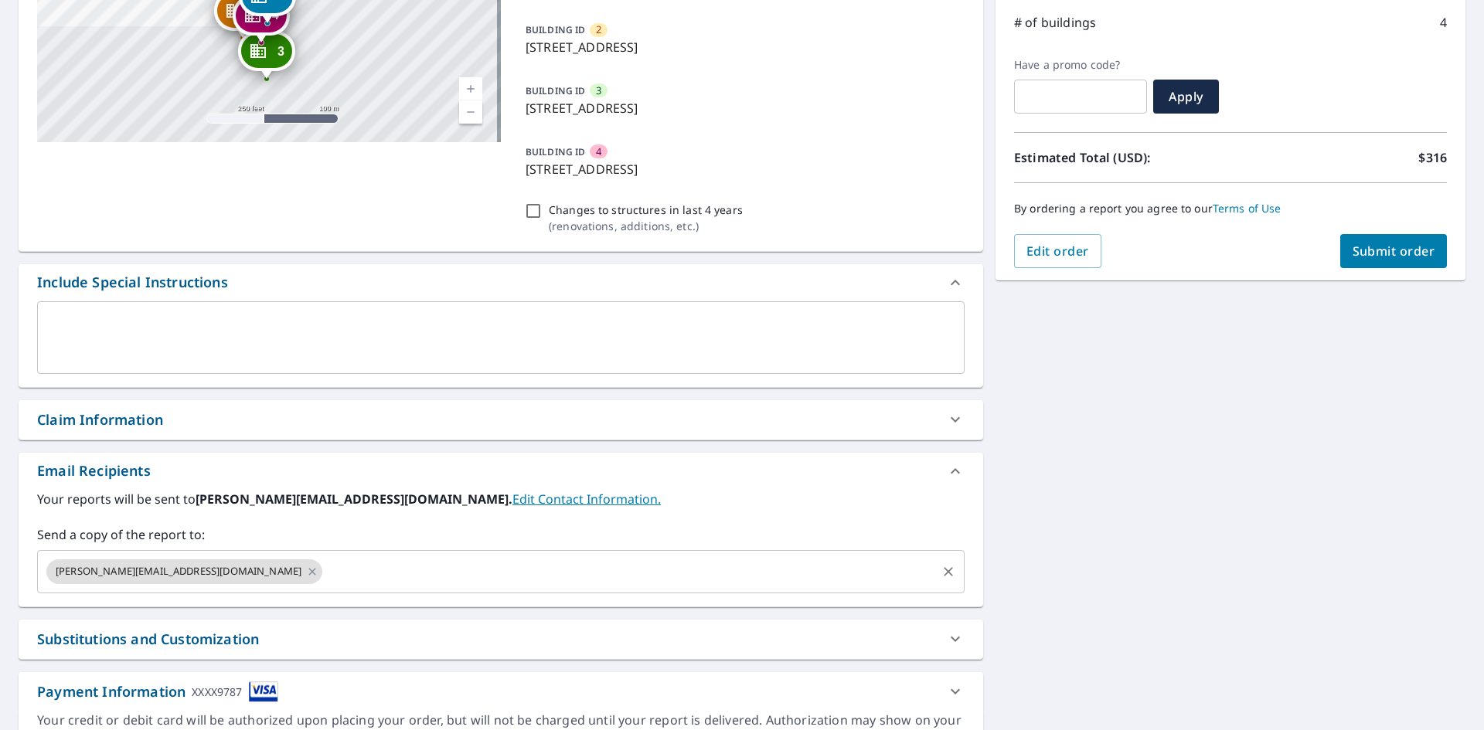
click at [325, 579] on input "text" at bounding box center [630, 571] width 610 height 29
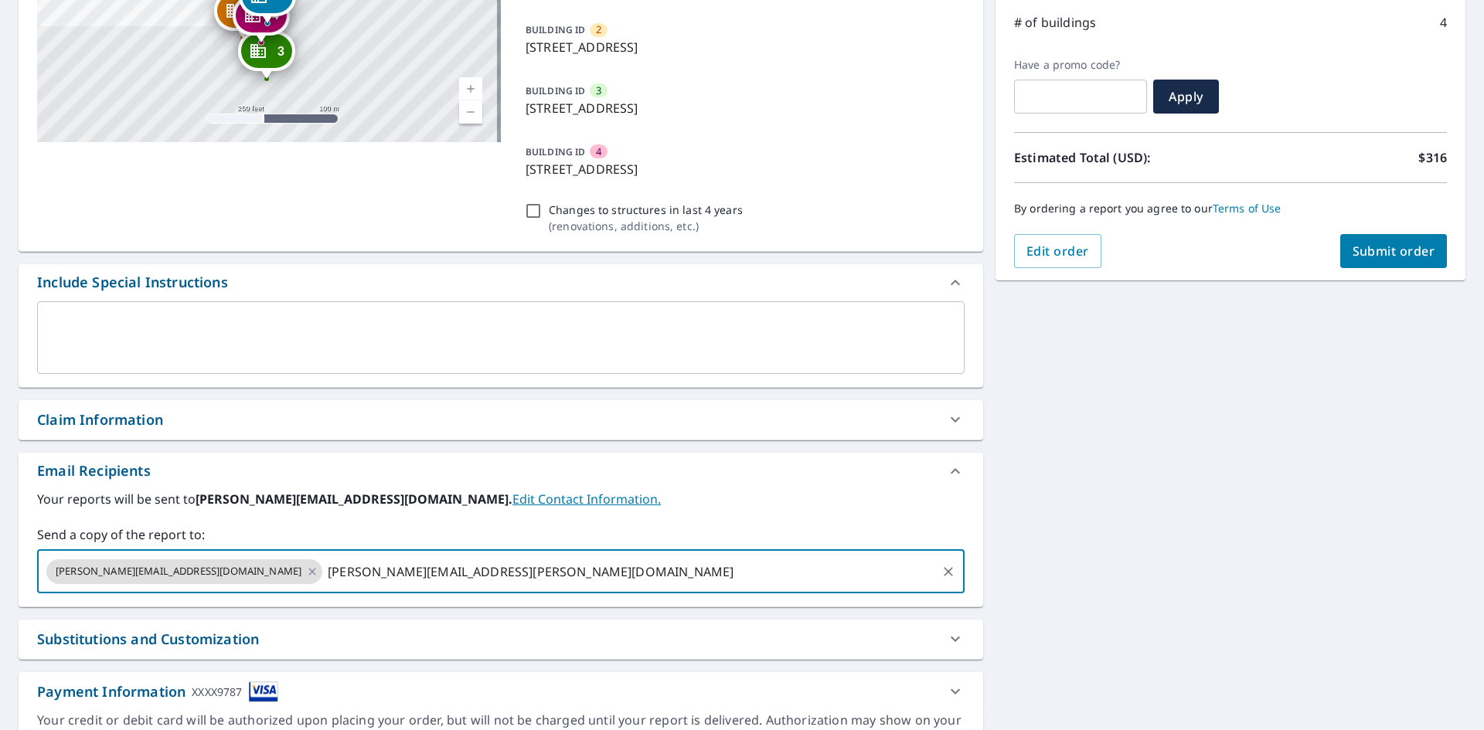
type input "[PERSON_NAME][EMAIL_ADDRESS][PERSON_NAME][DOMAIN_NAME]"
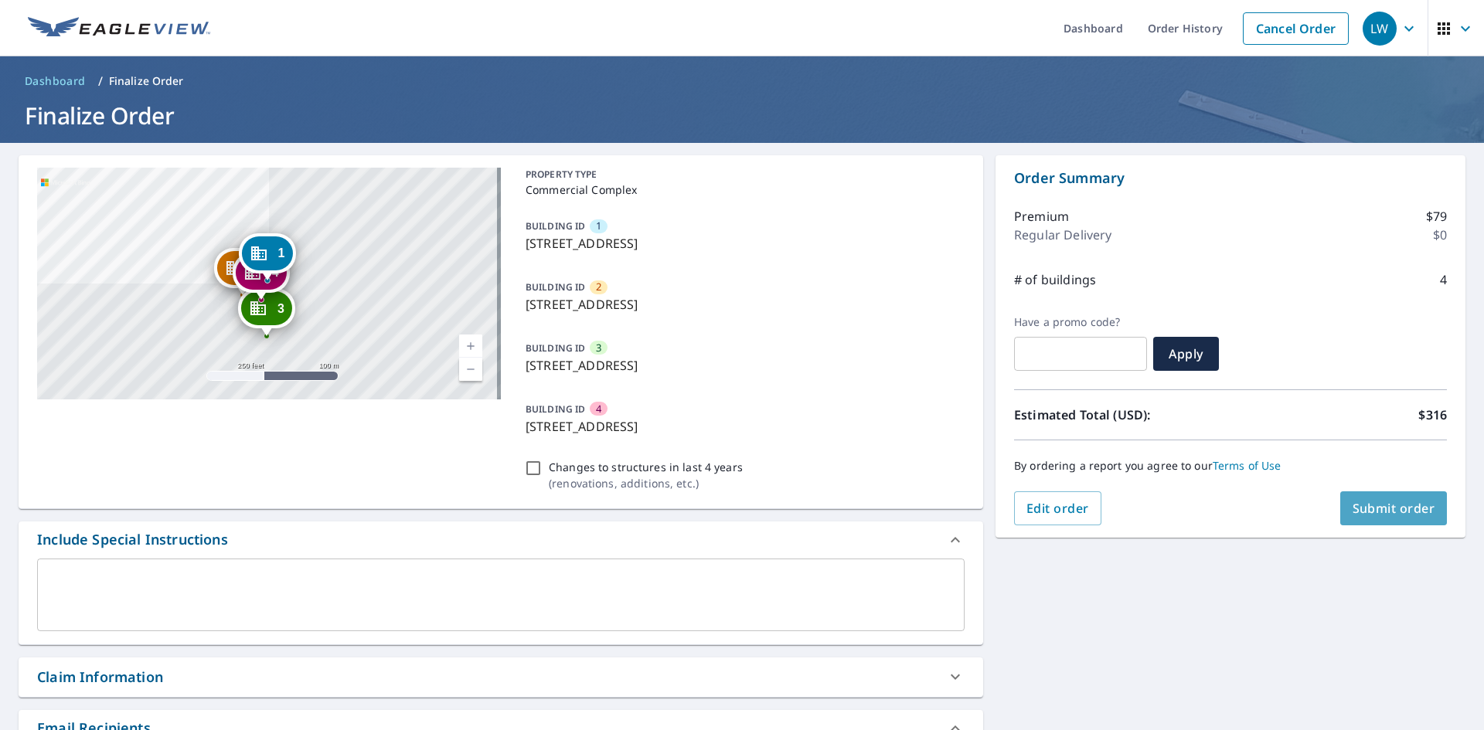
click at [1380, 507] on span "Submit order" at bounding box center [1393, 508] width 83 height 17
checkbox input "true"
